Goal: Task Accomplishment & Management: Manage account settings

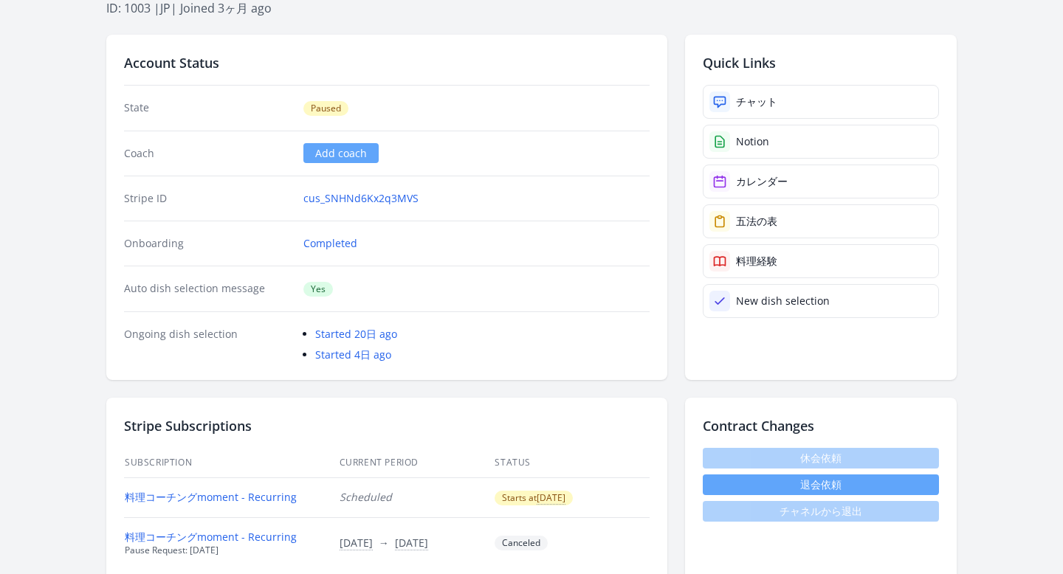
scroll to position [286, 0]
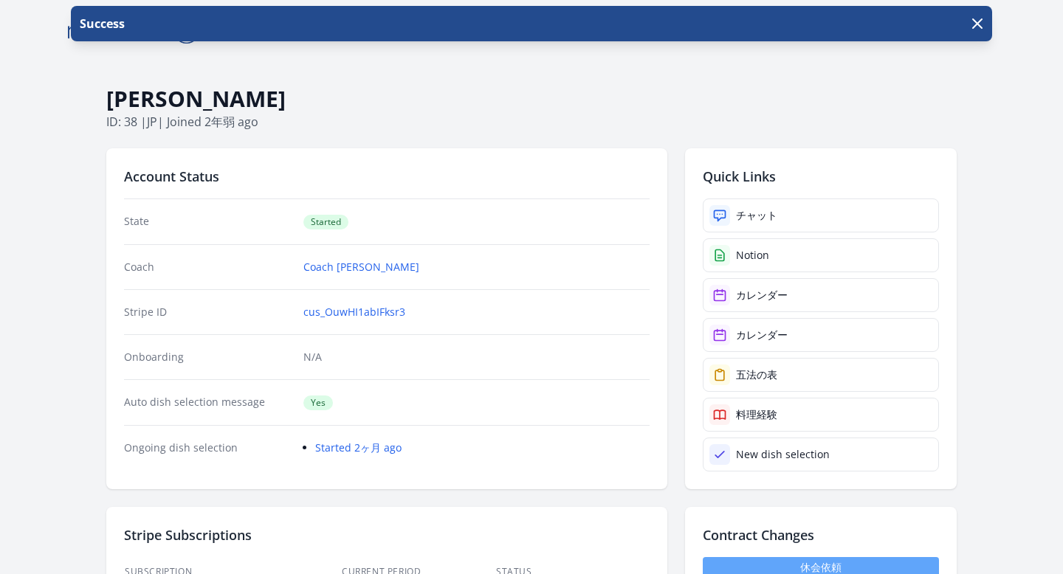
click at [465, 89] on h1 "[PERSON_NAME]" at bounding box center [531, 99] width 850 height 28
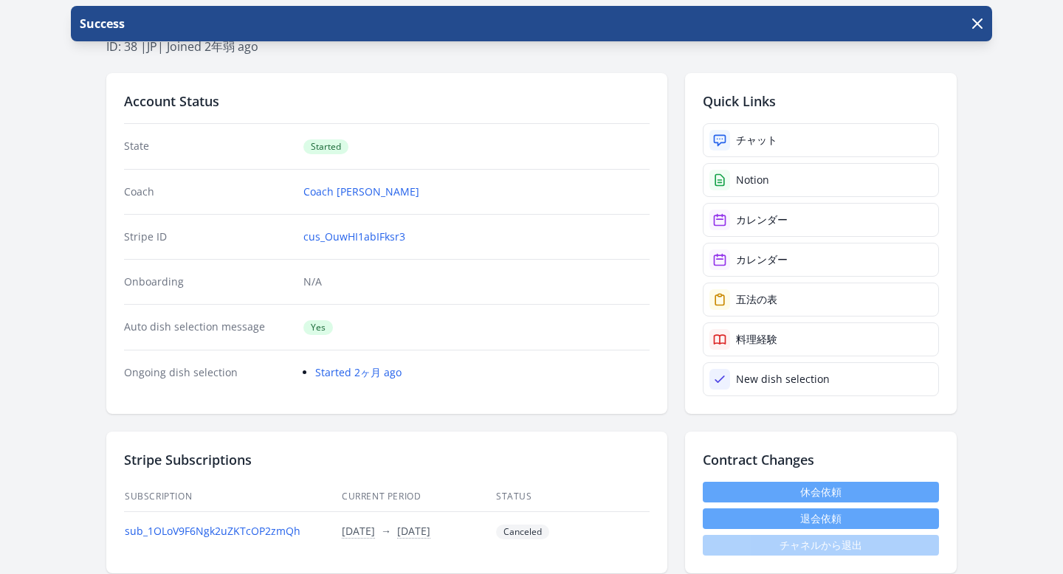
scroll to position [72, 0]
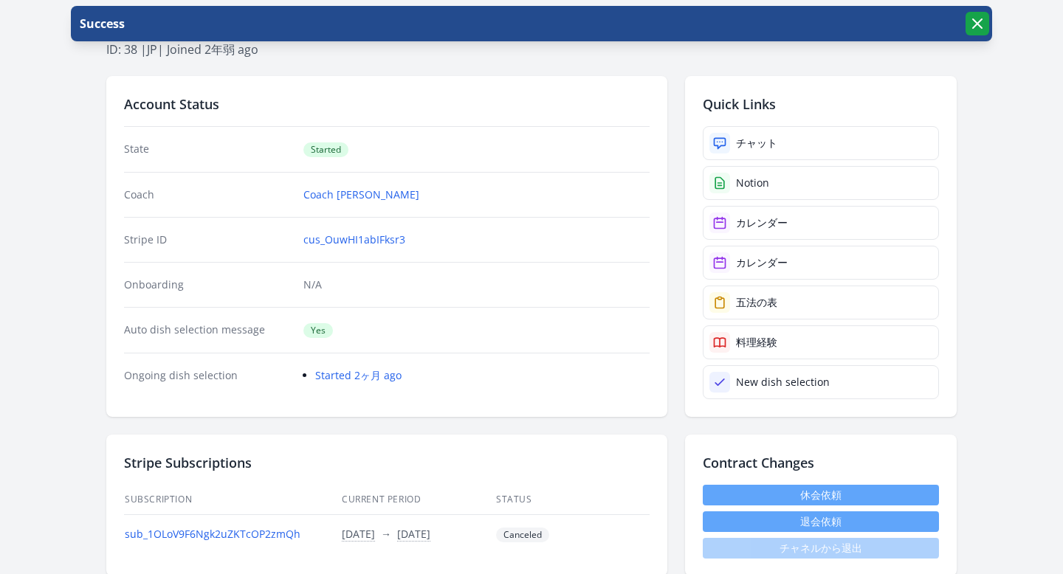
click at [980, 23] on icon "button" at bounding box center [977, 24] width 18 height 18
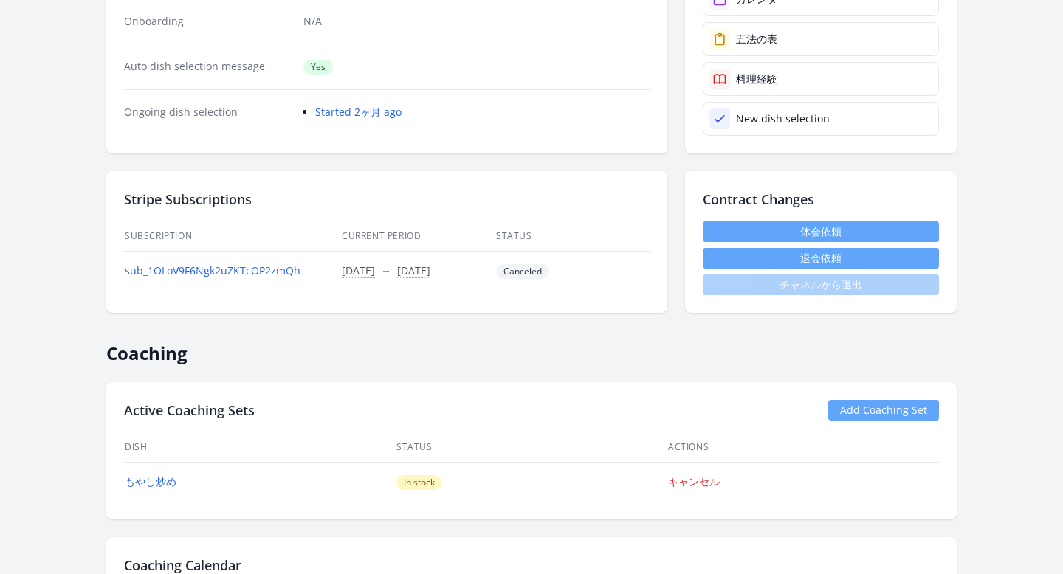
scroll to position [363, 0]
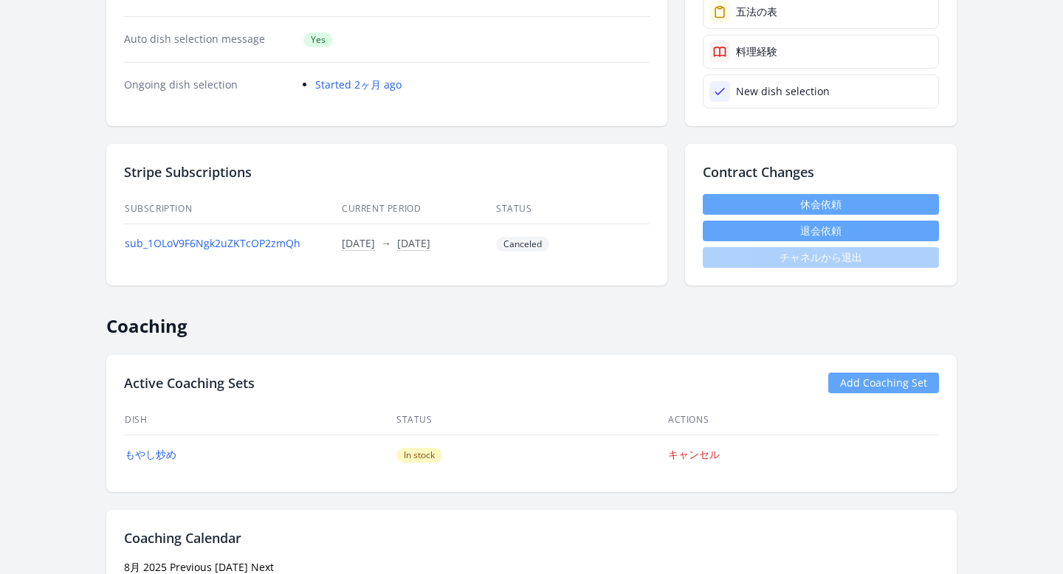
click at [748, 202] on link "休会依頼" at bounding box center [821, 204] width 236 height 21
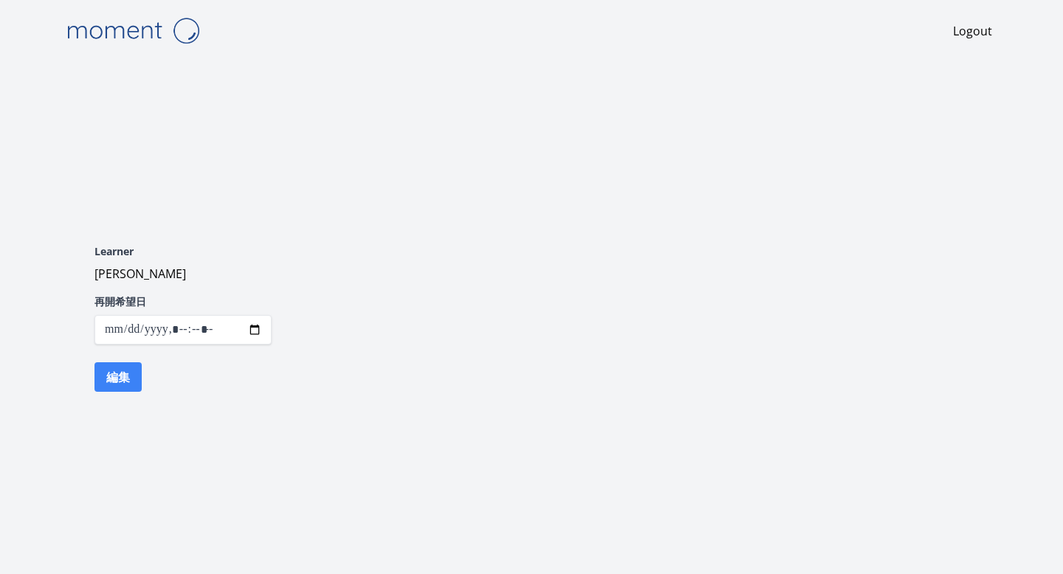
scroll to position [363, 0]
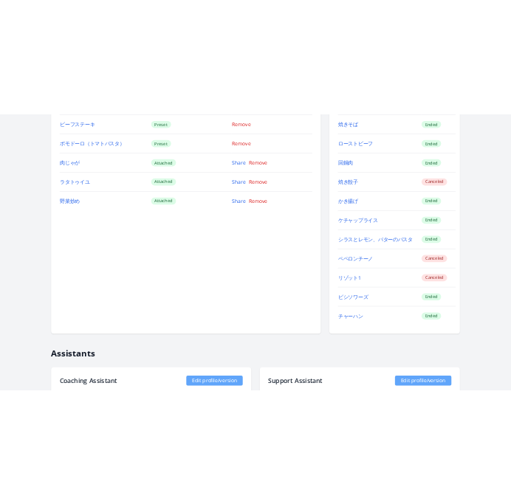
scroll to position [1415, 0]
